Goal: Task Accomplishment & Management: Manage account settings

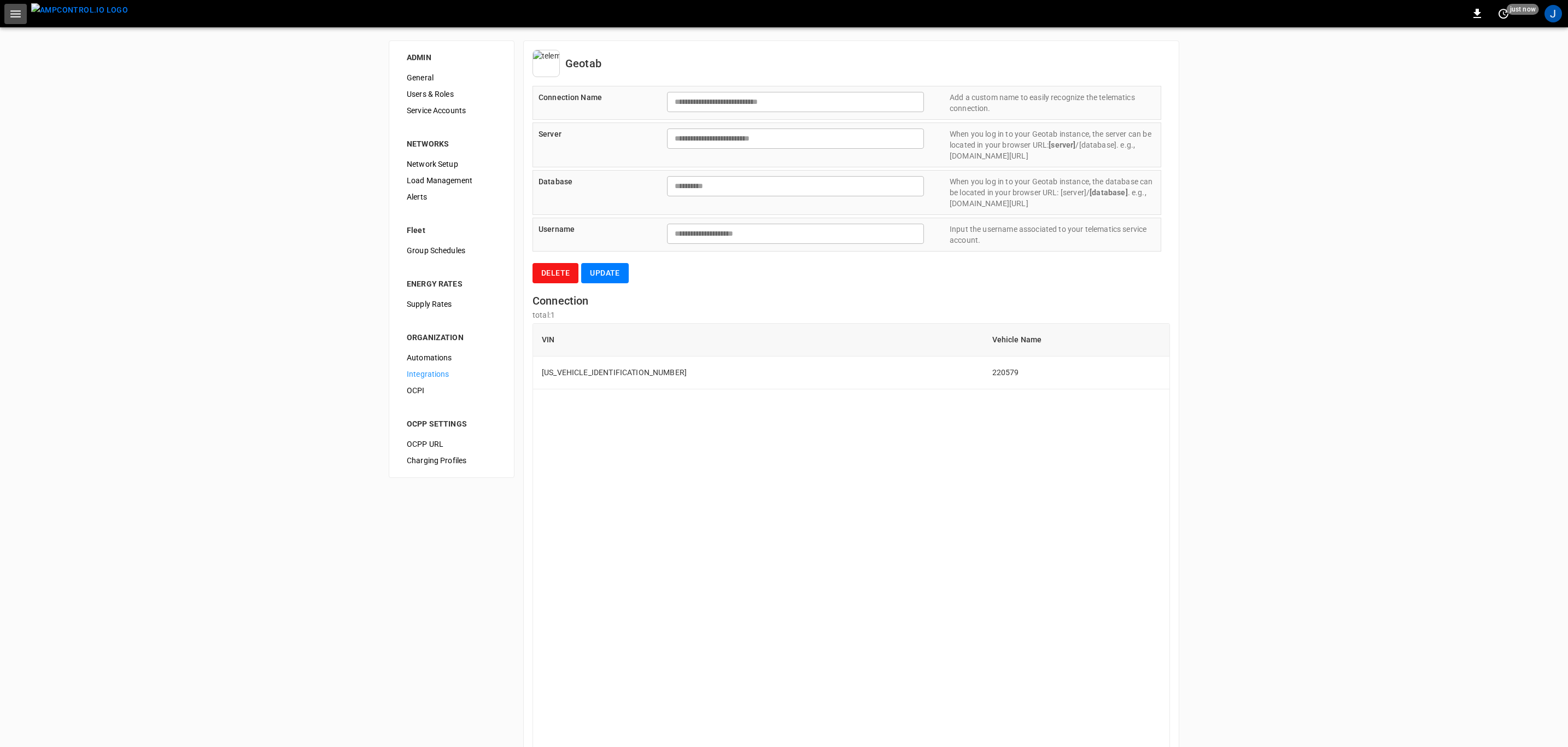
click at [17, 13] on icon "button" at bounding box center [16, 14] width 10 height 7
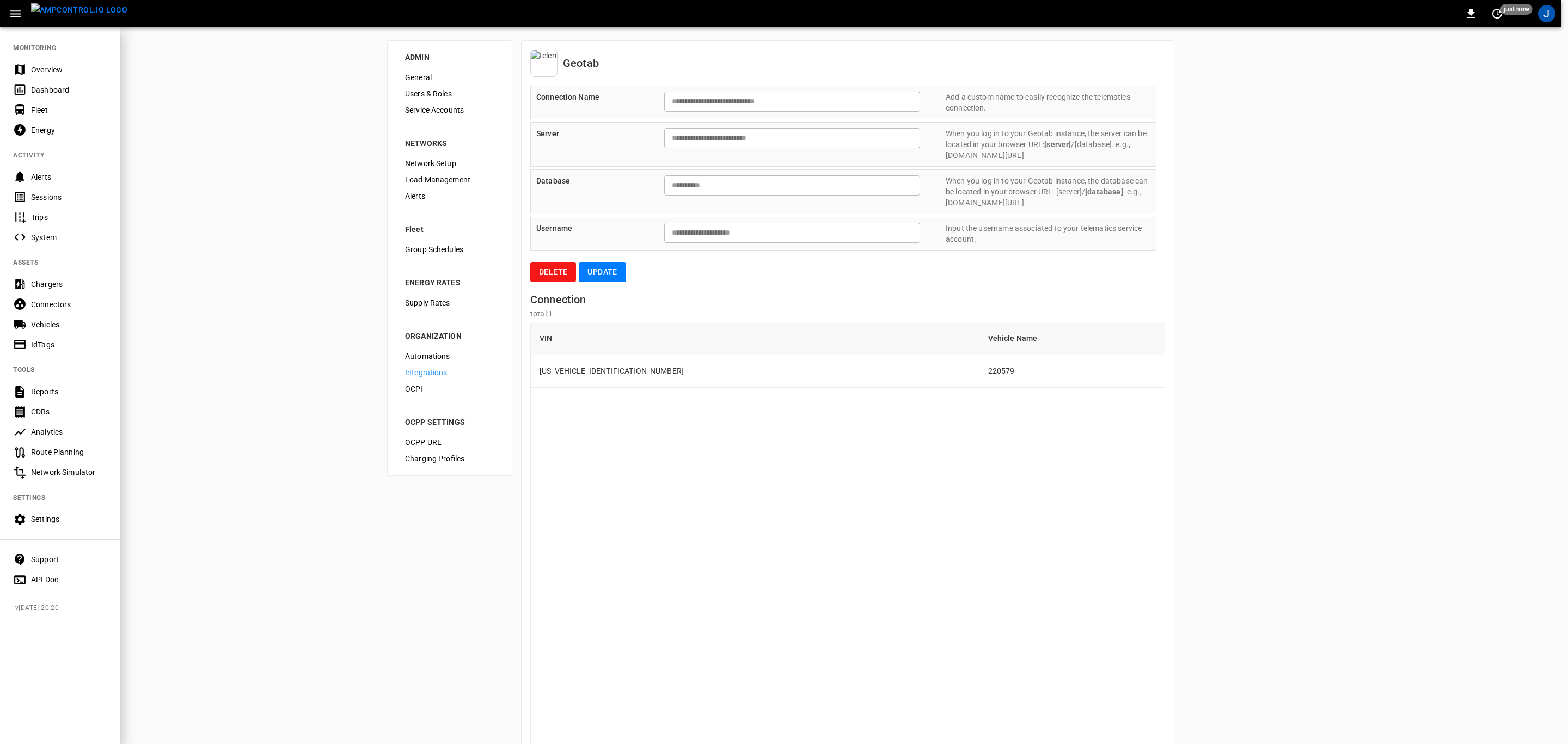
click at [53, 520] on div "Settings" at bounding box center [69, 519] width 75 height 11
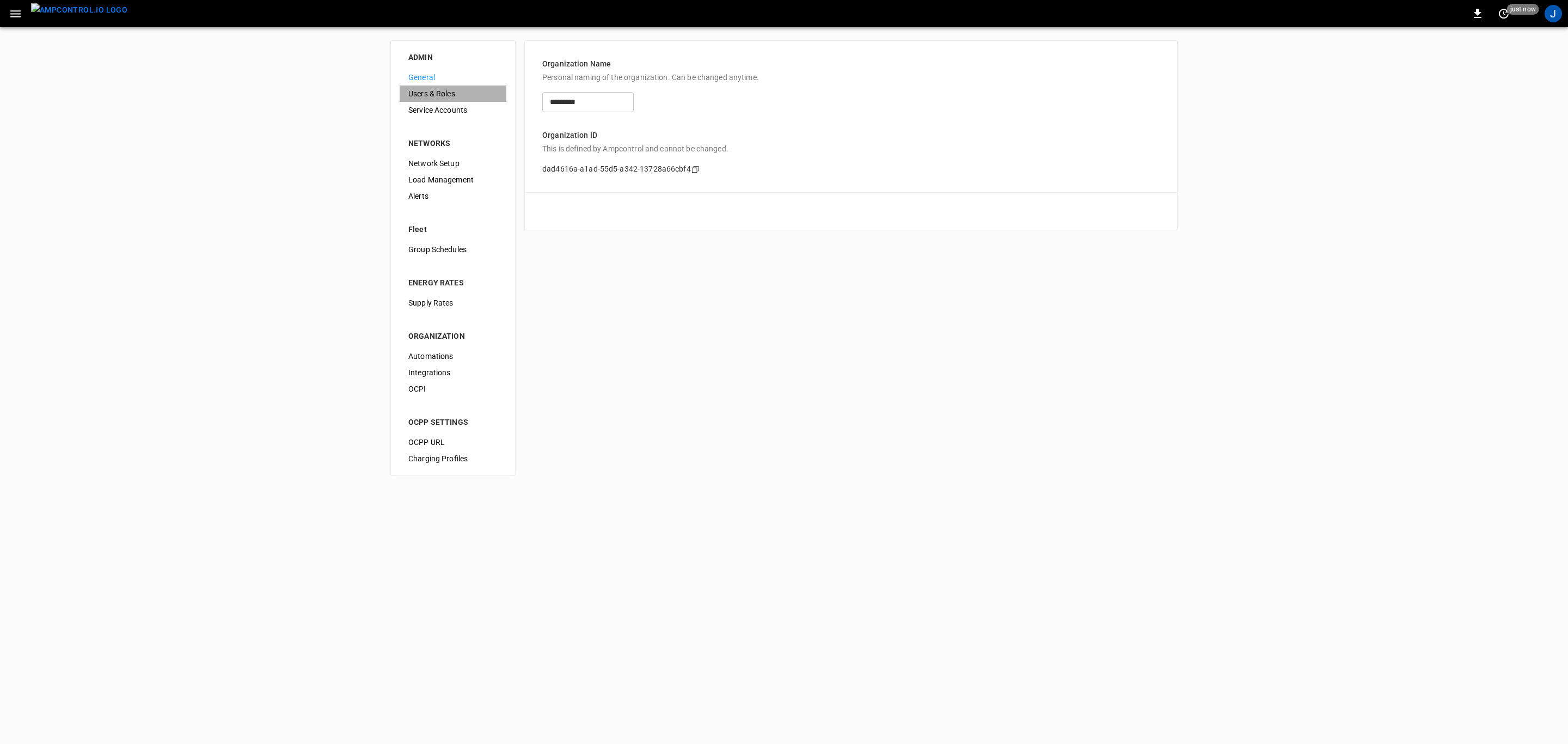
click at [436, 90] on span "Users & Roles" at bounding box center [453, 94] width 89 height 11
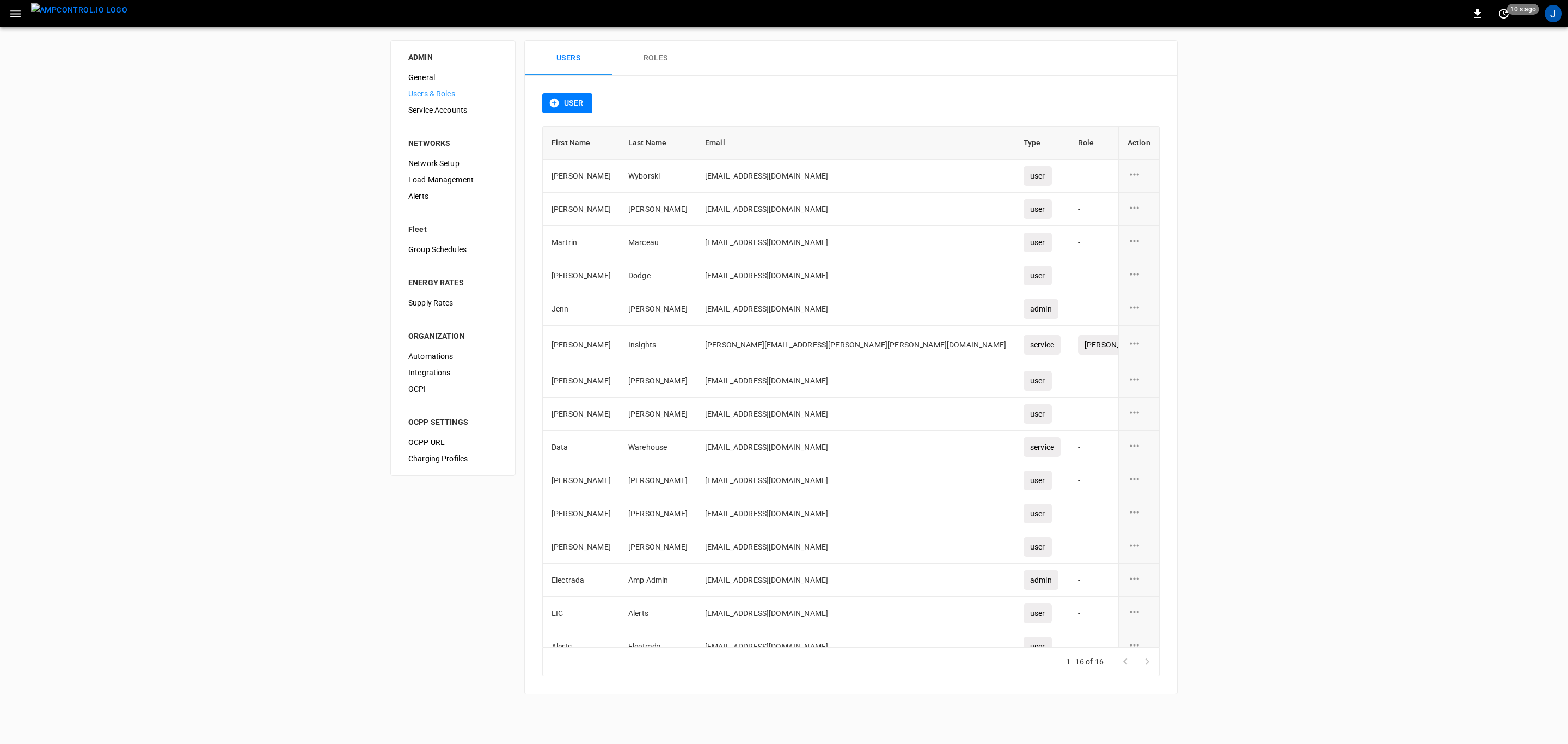
click at [1130, 175] on icon "user action options" at bounding box center [1134, 174] width 10 height 3
click at [1134, 201] on li "Delete" at bounding box center [1140, 199] width 39 height 18
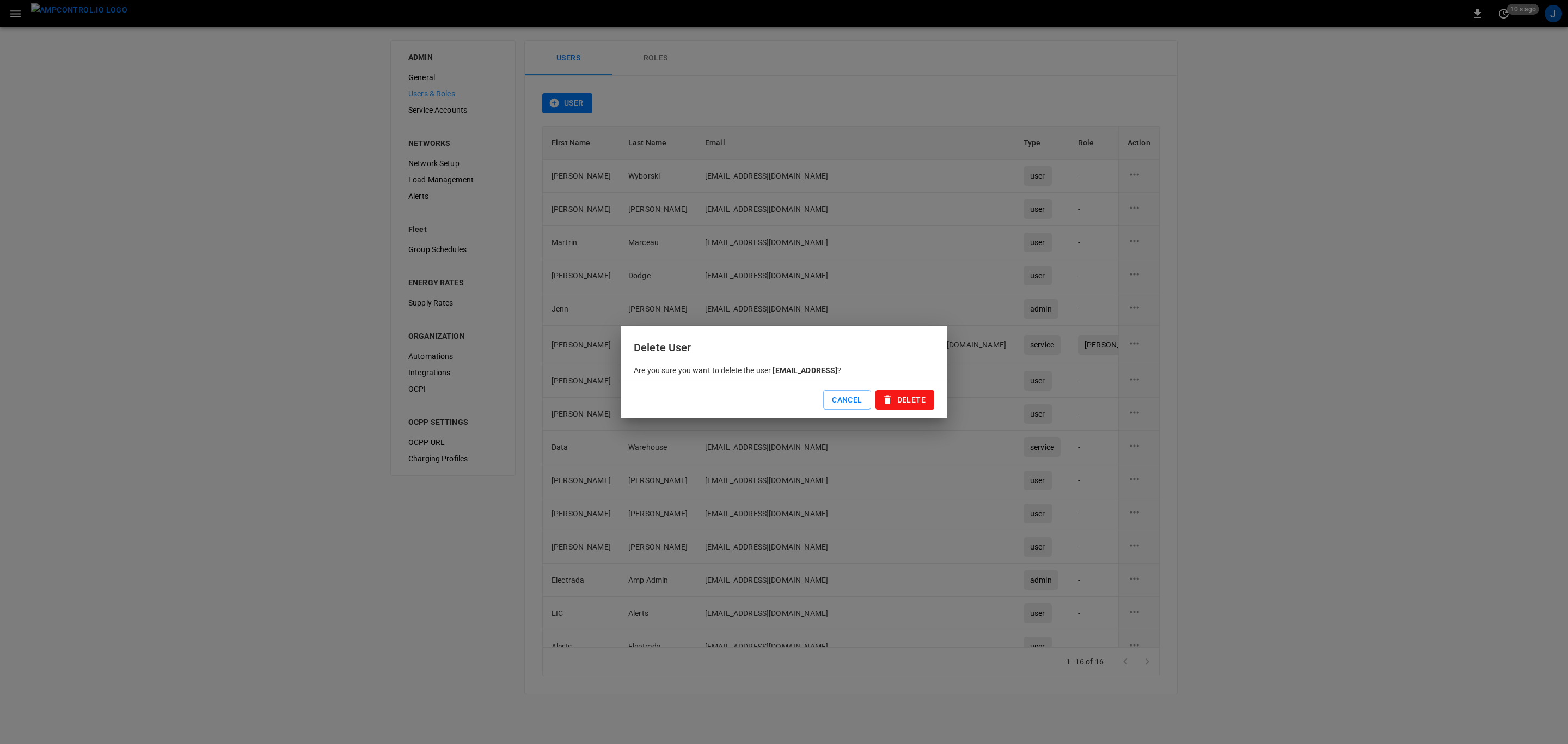
click at [920, 398] on button "Delete" at bounding box center [905, 399] width 59 height 20
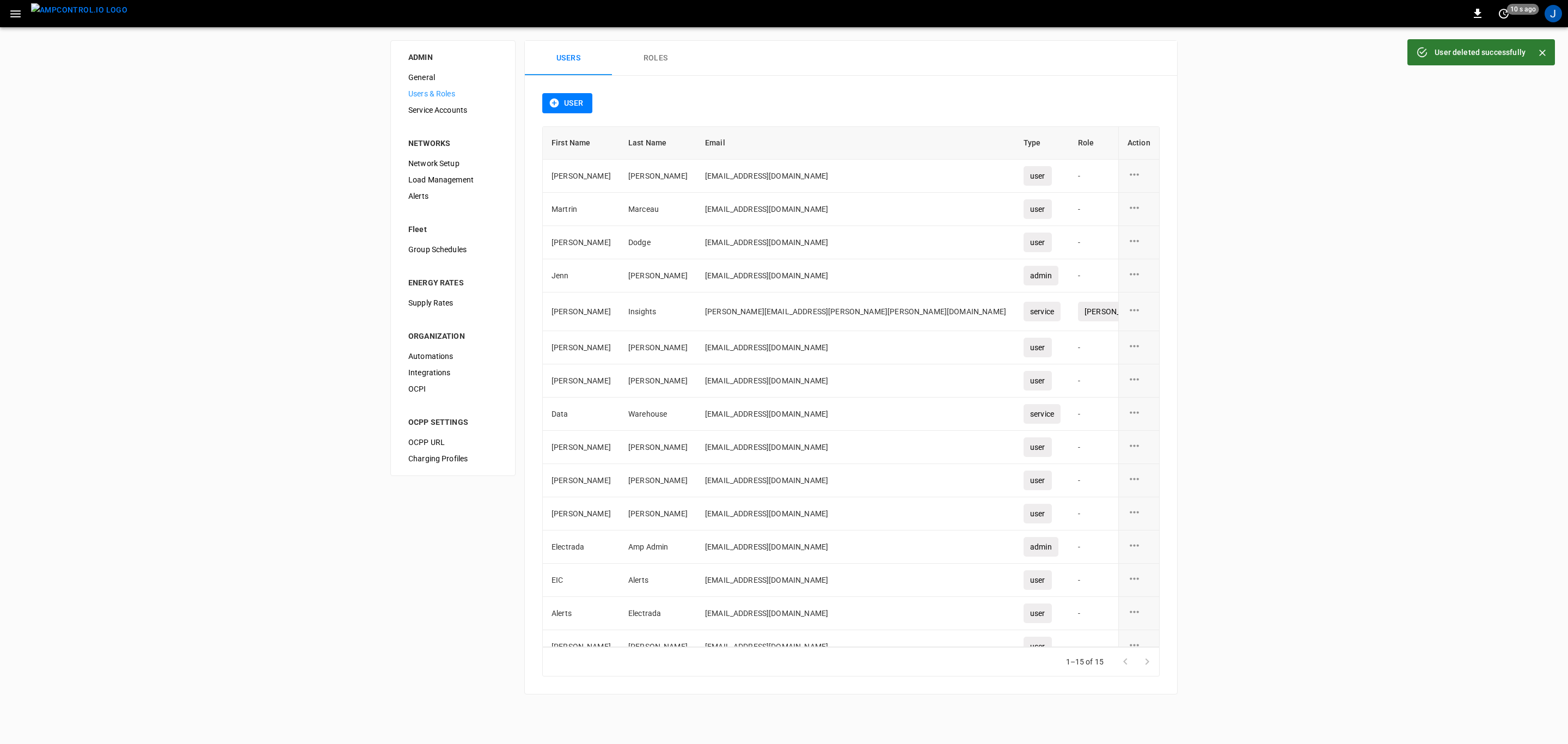
click at [449, 109] on span "Service Accounts" at bounding box center [453, 109] width 89 height 11
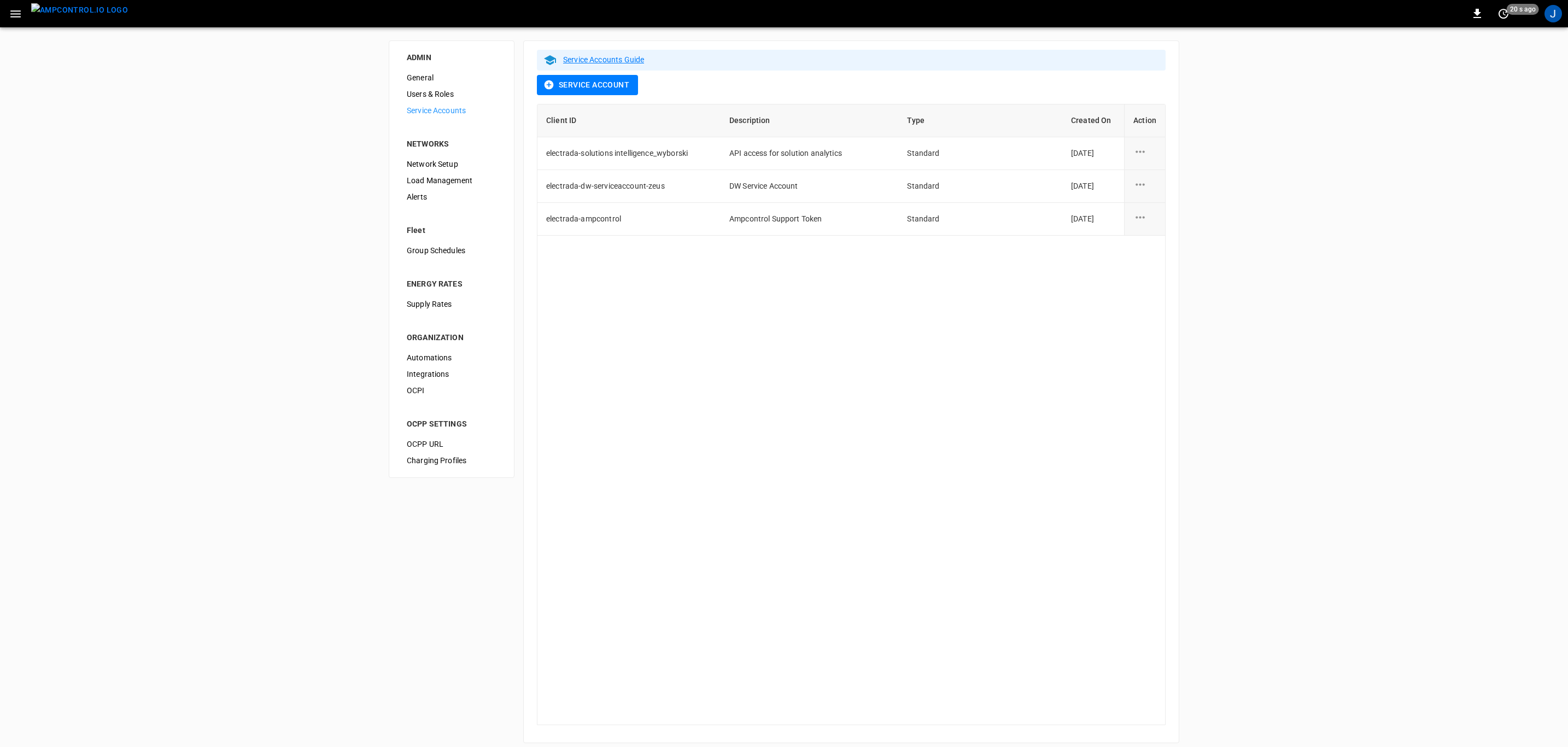
click at [1146, 152] on icon "service account action options" at bounding box center [1140, 152] width 14 height 14
click at [1152, 191] on li "Delete" at bounding box center [1173, 194] width 80 height 18
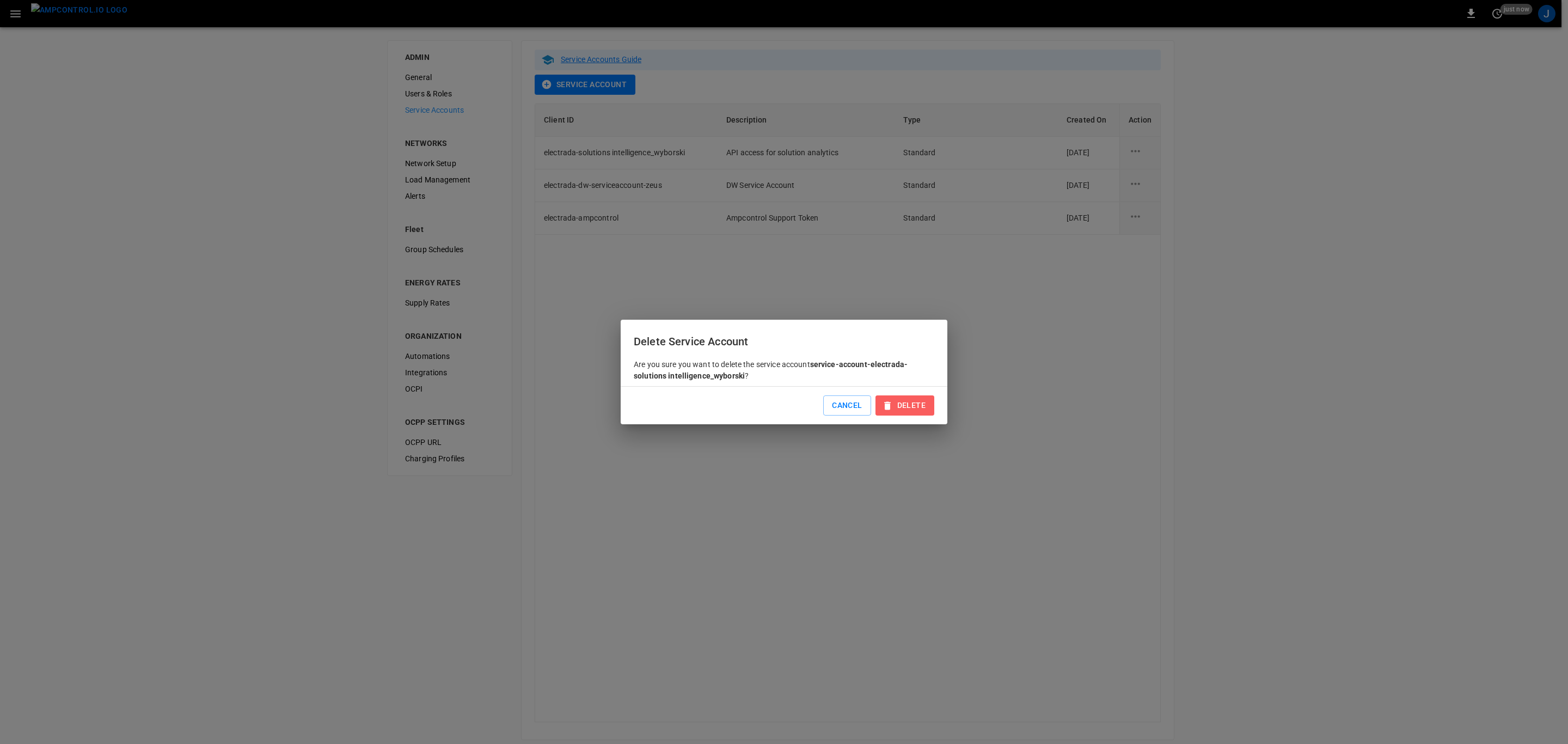
click at [909, 409] on button "Delete" at bounding box center [905, 405] width 59 height 20
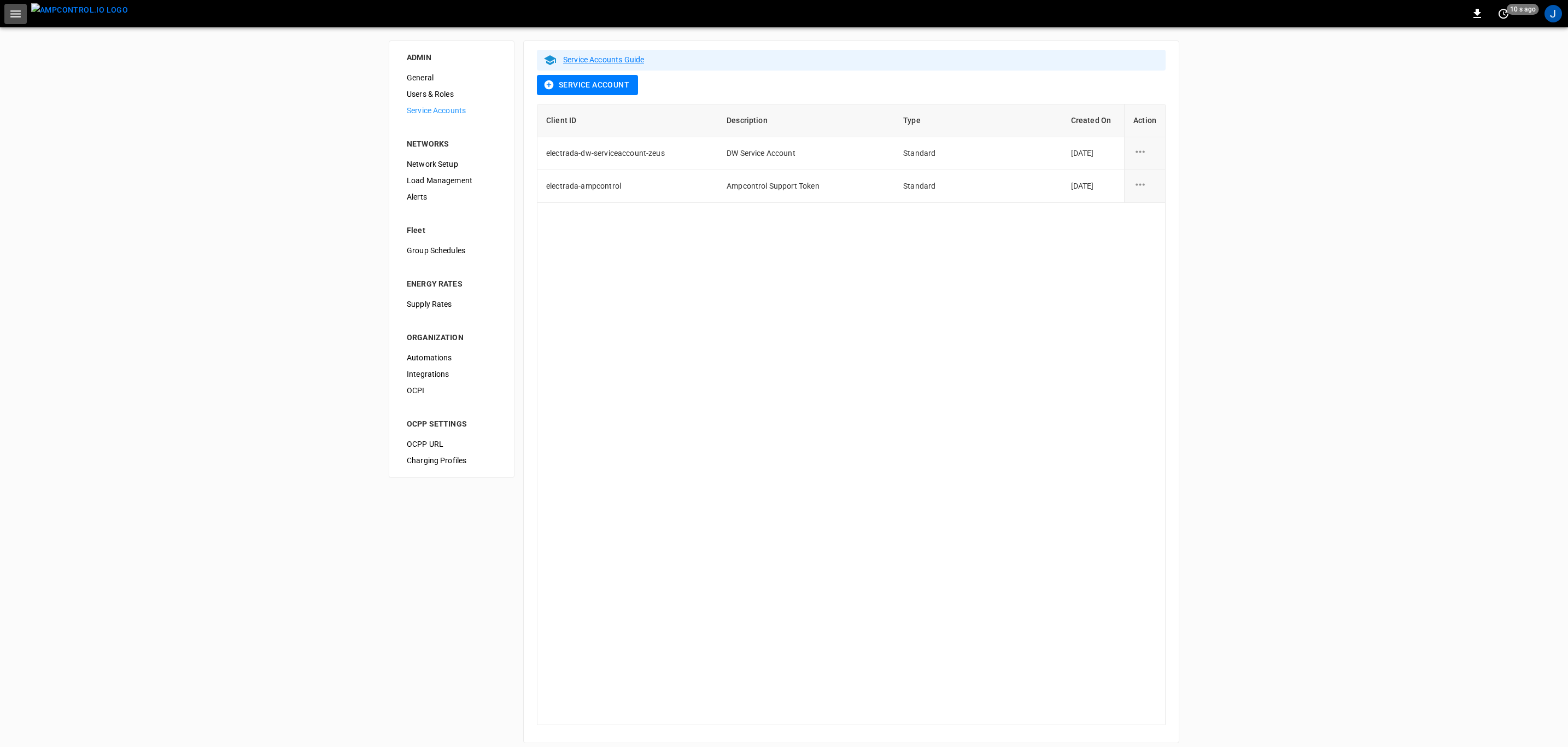
click at [20, 16] on icon "button" at bounding box center [16, 14] width 14 height 14
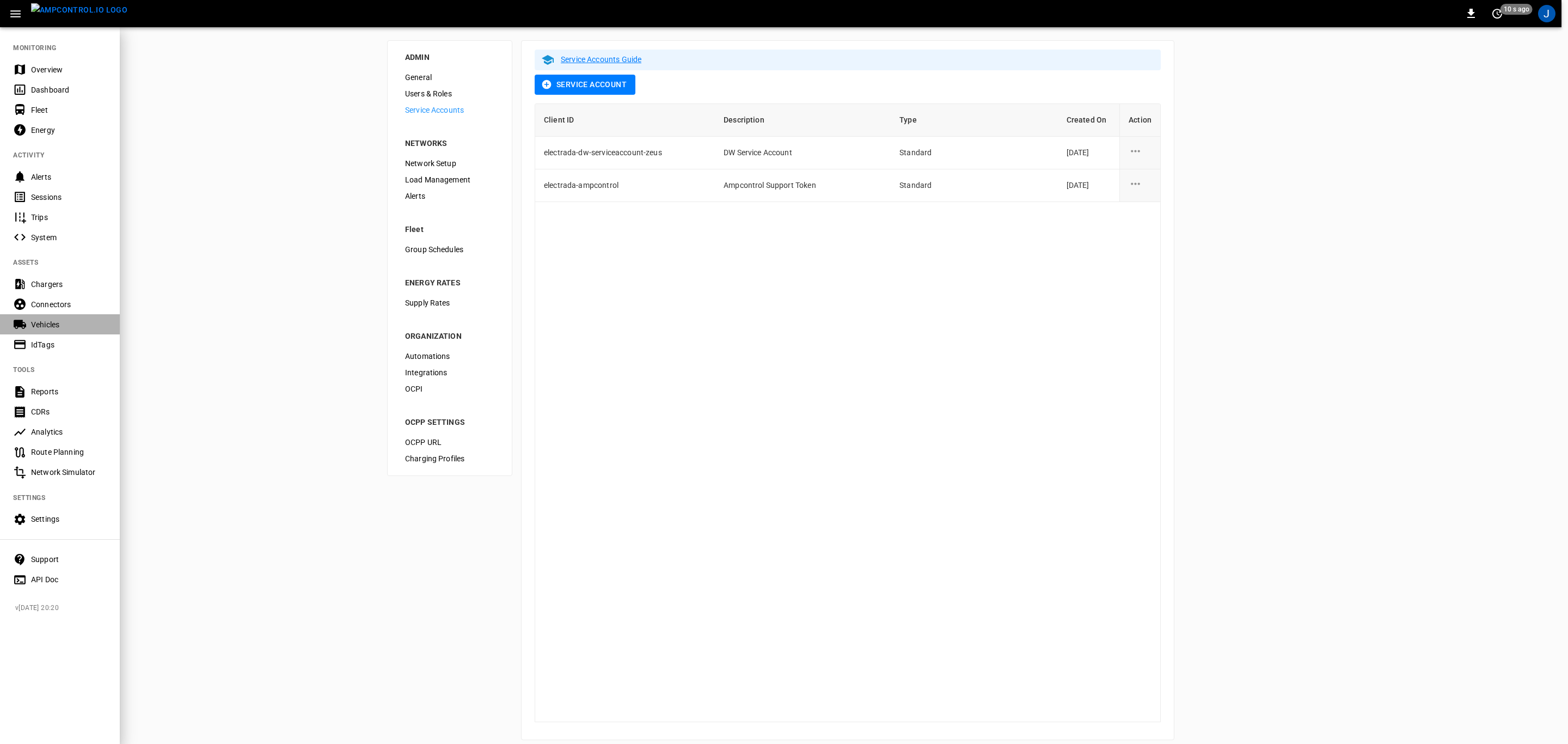
drag, startPoint x: 55, startPoint y: 320, endPoint x: 251, endPoint y: 346, distance: 197.7
click at [55, 320] on div "Vehicles" at bounding box center [69, 325] width 75 height 11
